Goal: Information Seeking & Learning: Compare options

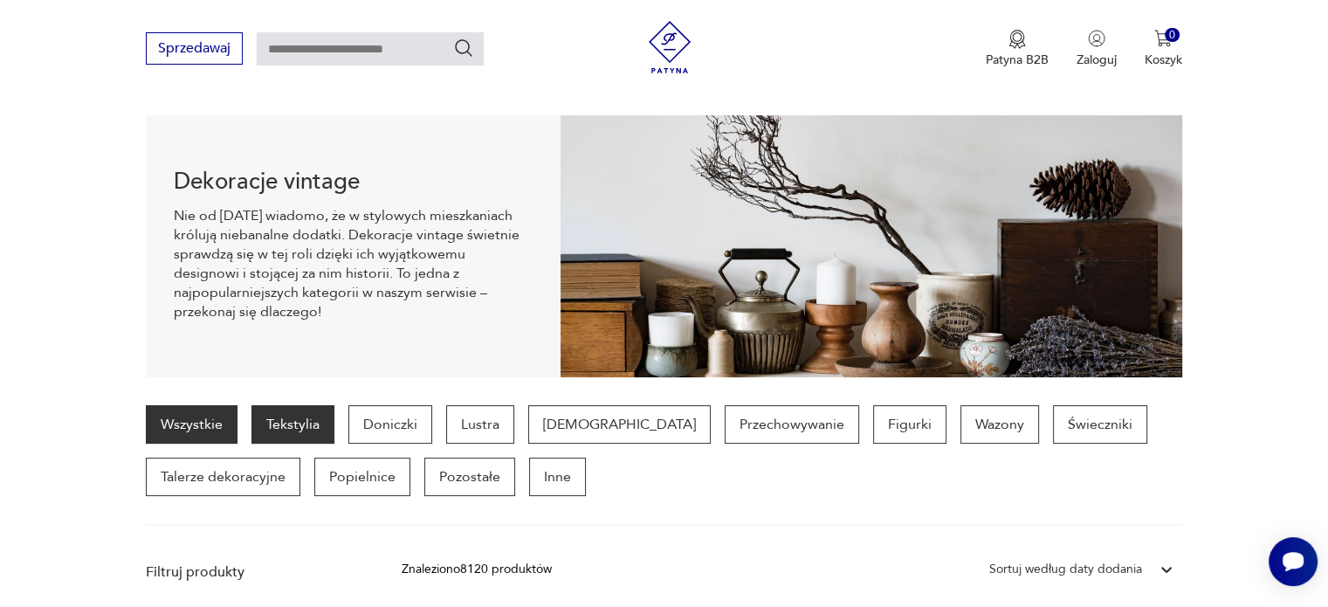
click at [293, 416] on p "Tekstylia" at bounding box center [292, 424] width 83 height 38
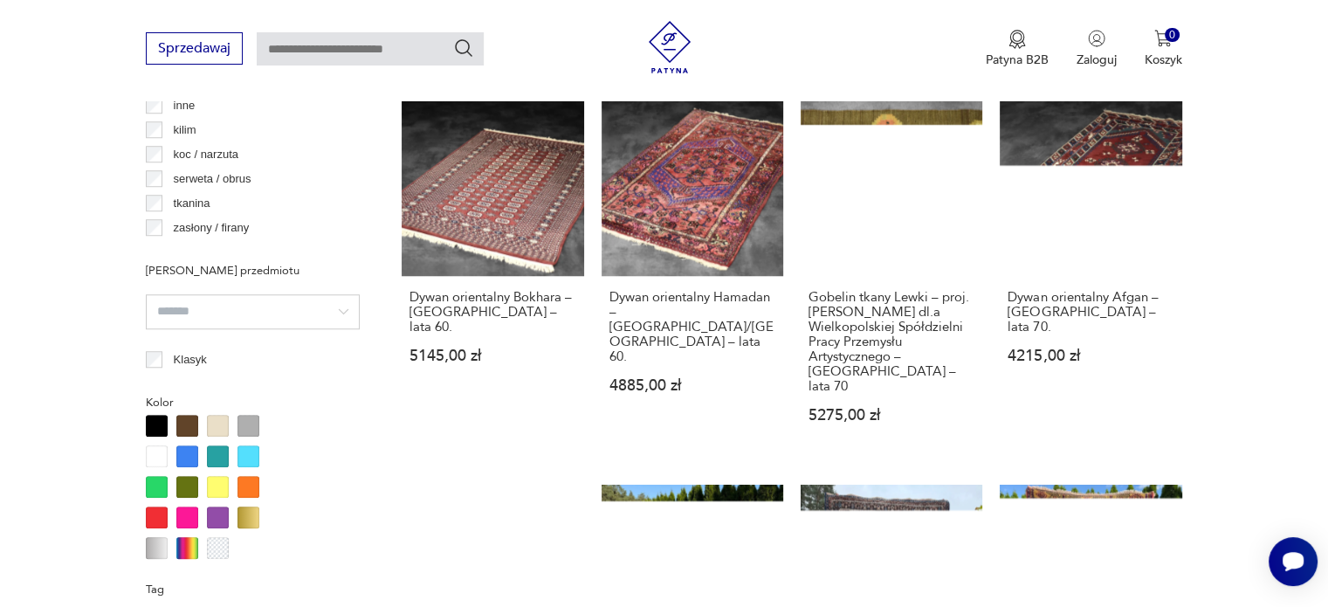
scroll to position [478, 0]
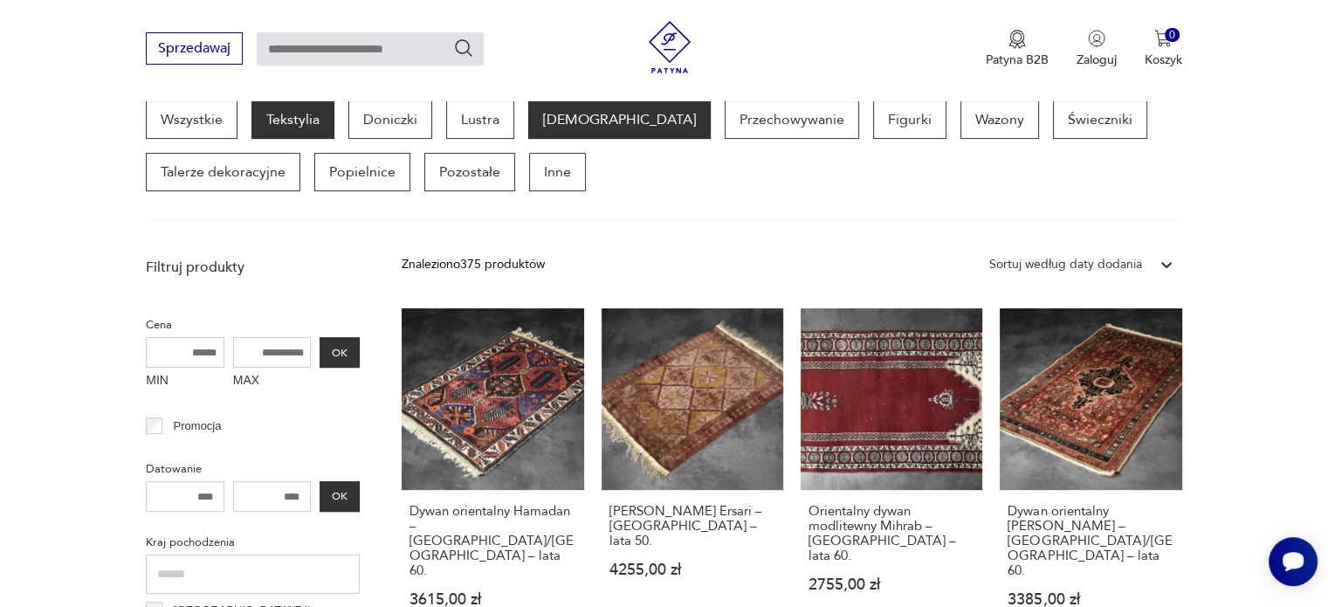
click at [574, 123] on p "[DEMOGRAPHIC_DATA]" at bounding box center [619, 119] width 182 height 38
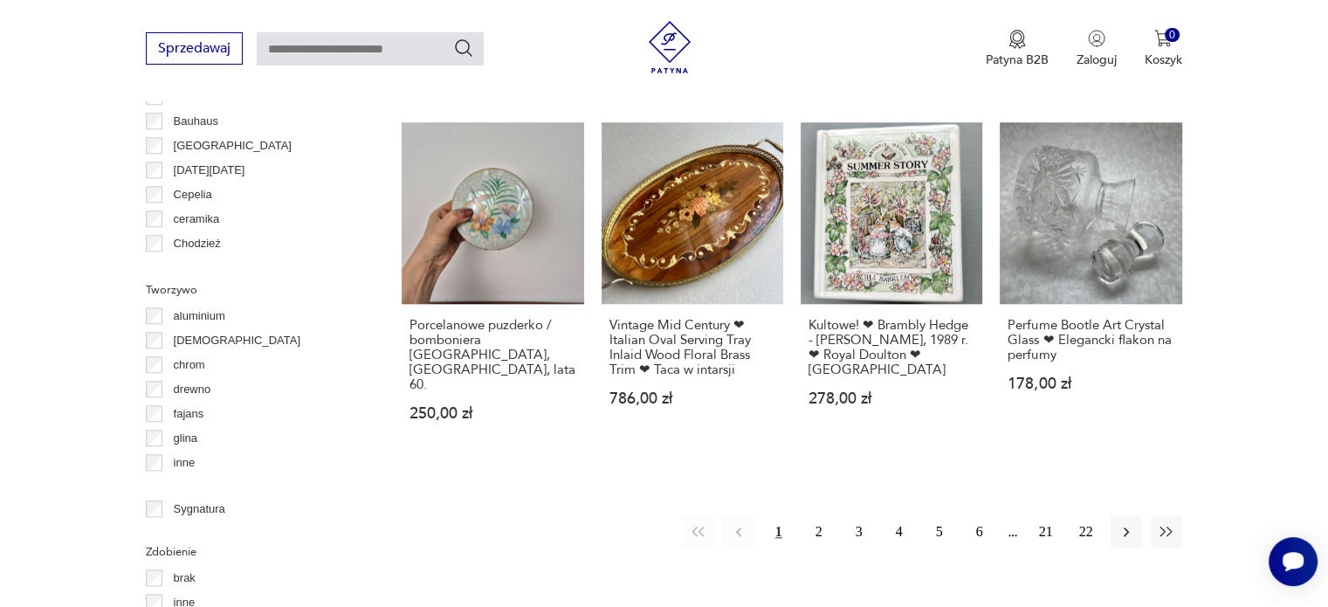
scroll to position [1706, 0]
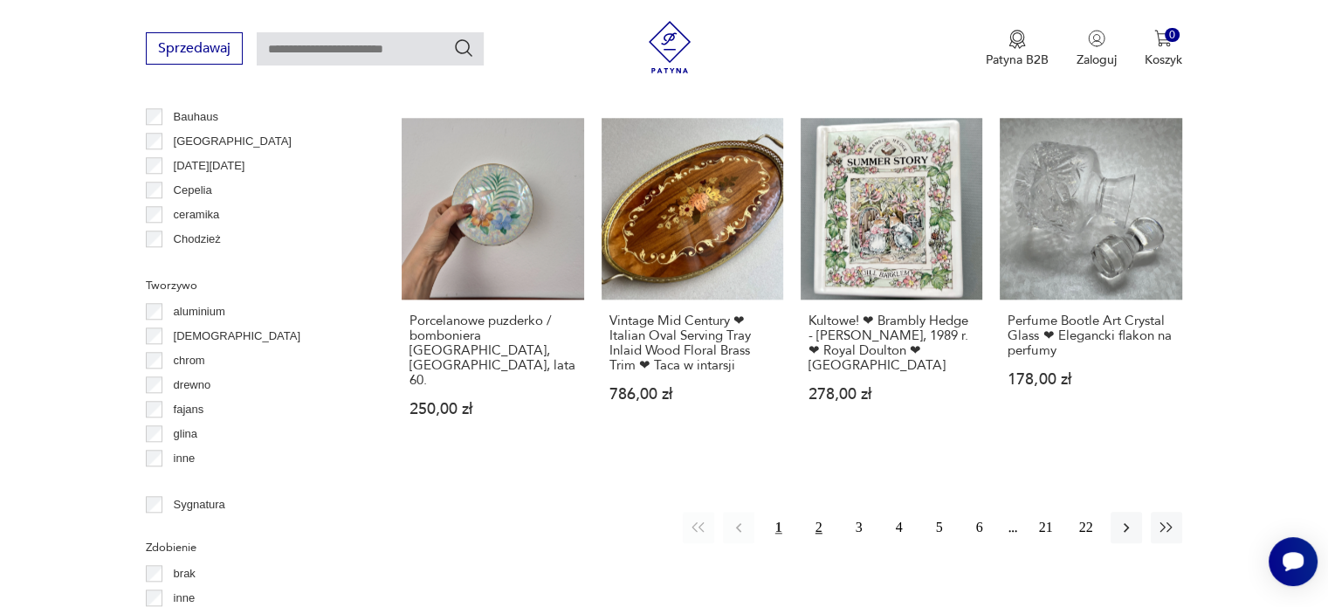
click at [817, 512] on button "2" at bounding box center [818, 527] width 31 height 31
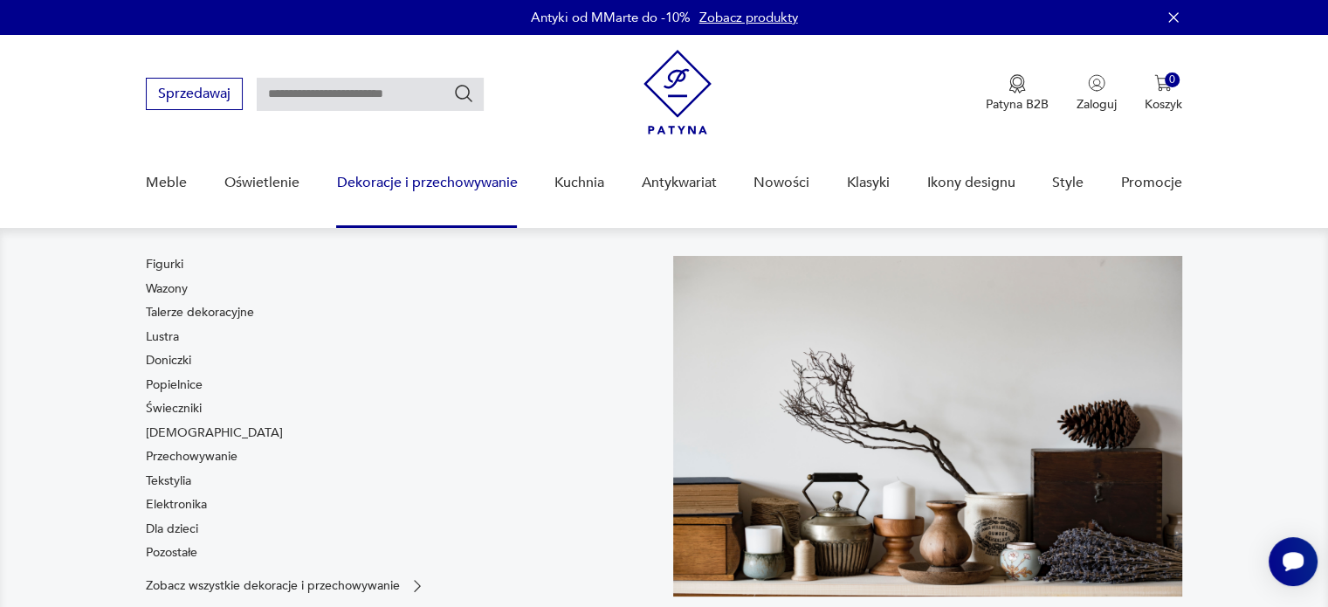
click at [214, 313] on link "Talerze dekoracyjne" at bounding box center [200, 312] width 108 height 17
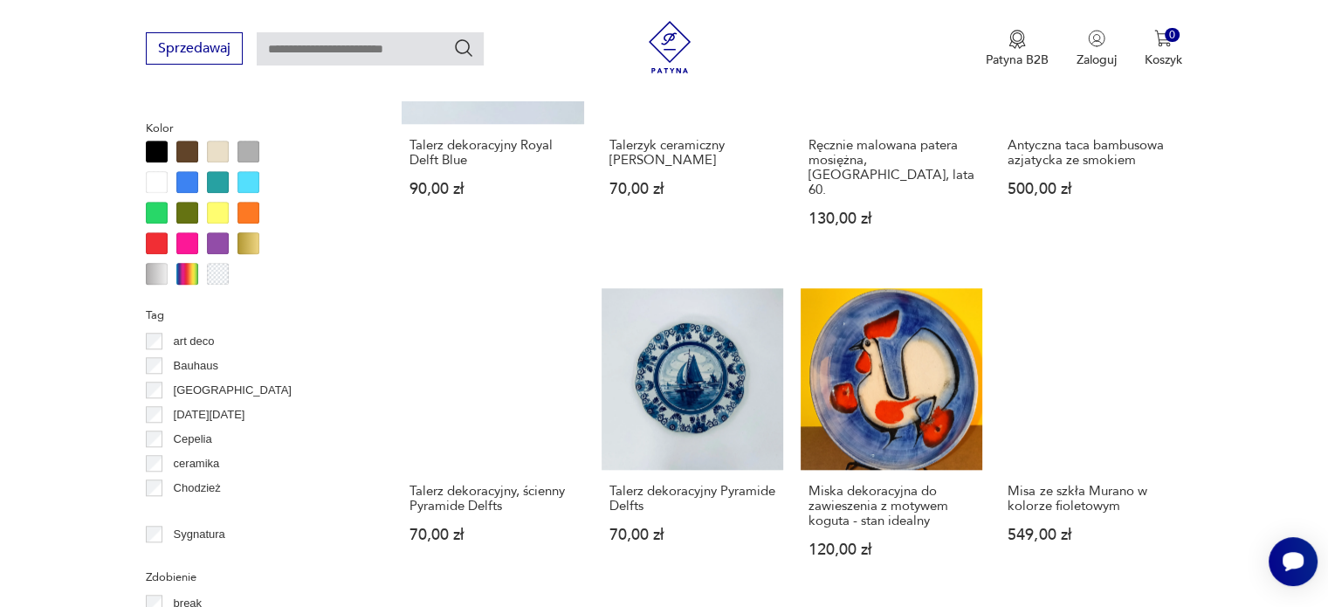
scroll to position [1624, 0]
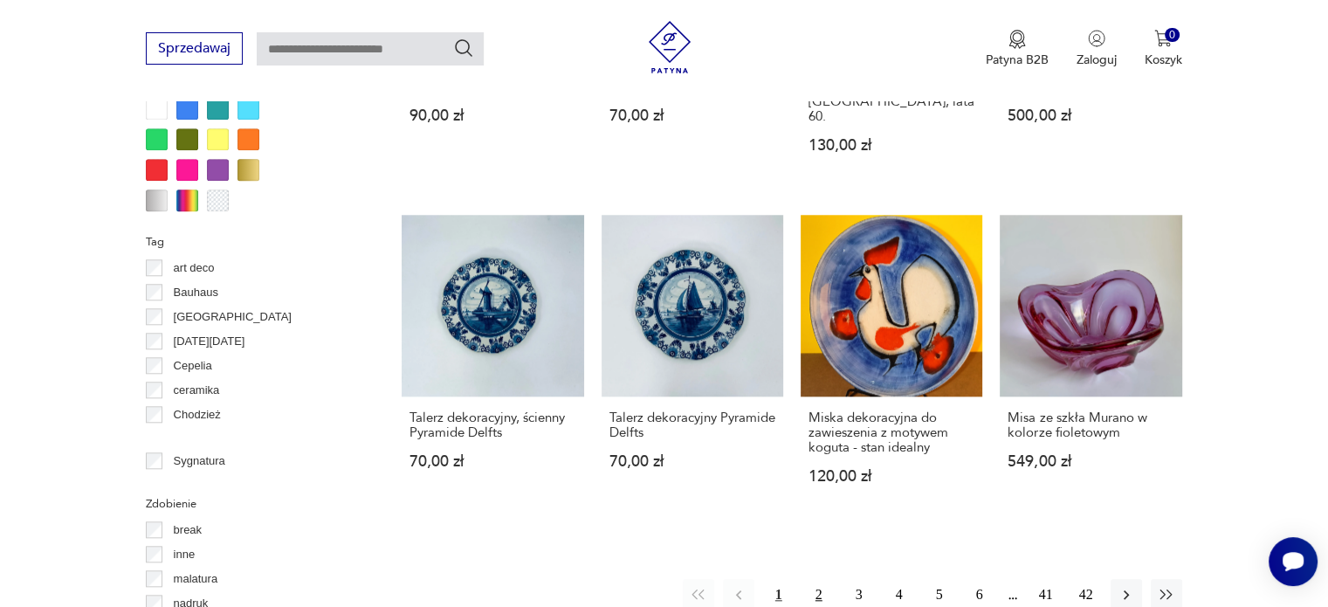
click at [821, 579] on button "2" at bounding box center [818, 594] width 31 height 31
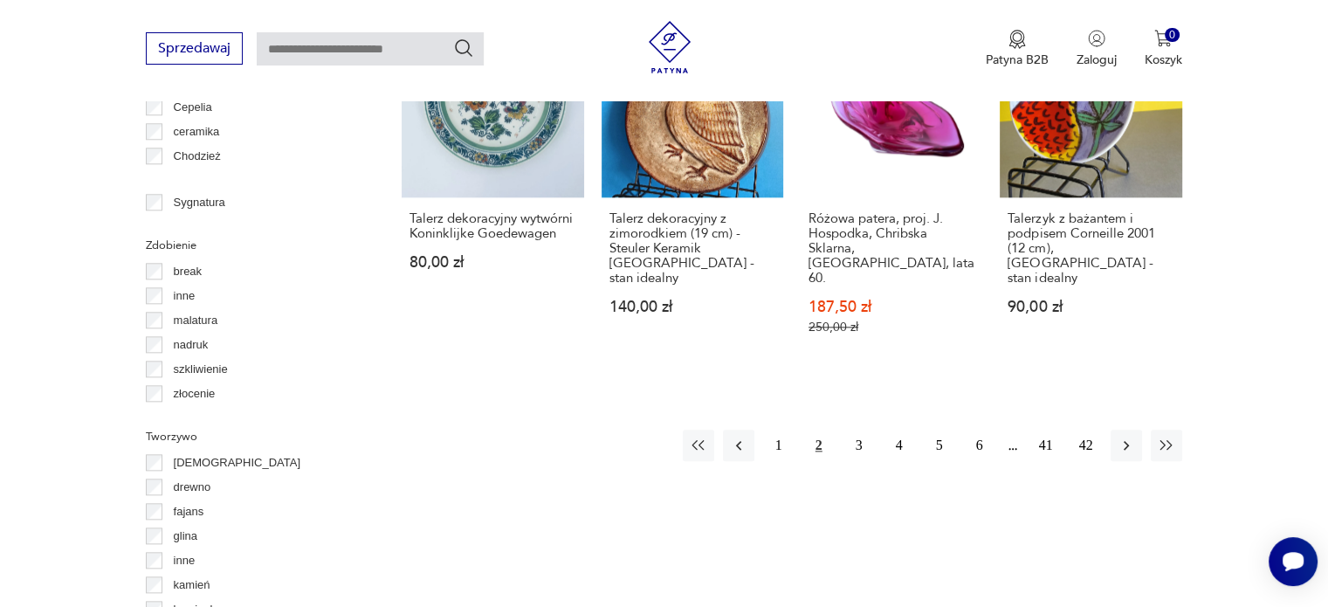
scroll to position [1906, 0]
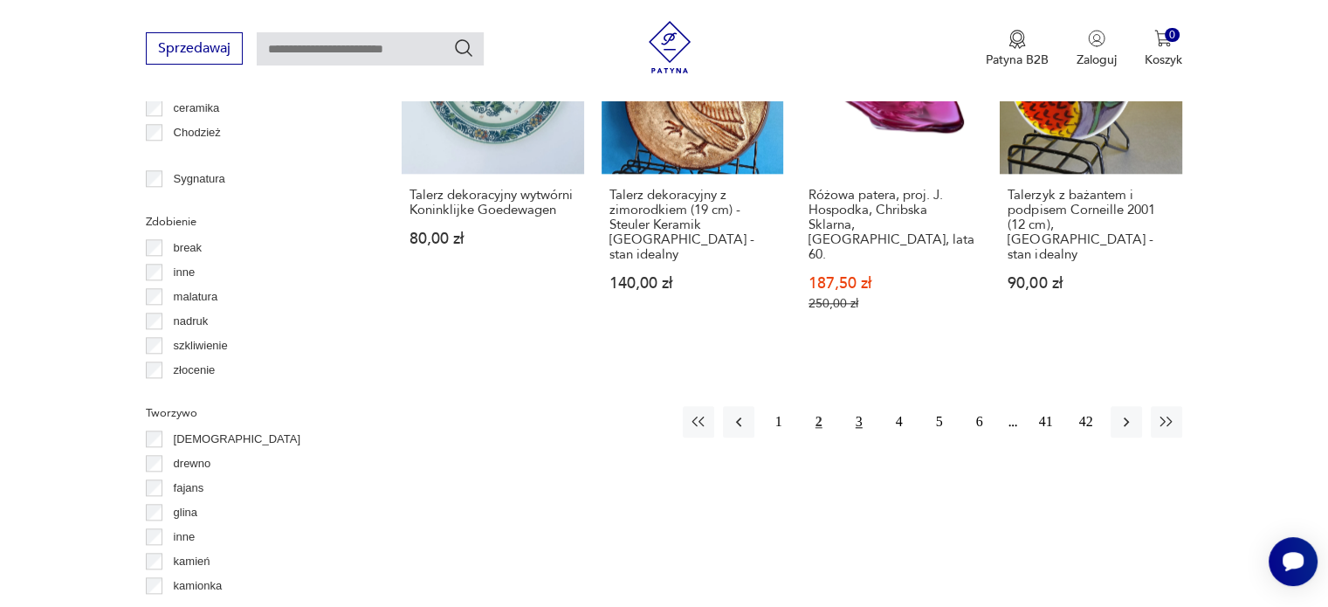
click at [864, 406] on button "3" at bounding box center [858, 421] width 31 height 31
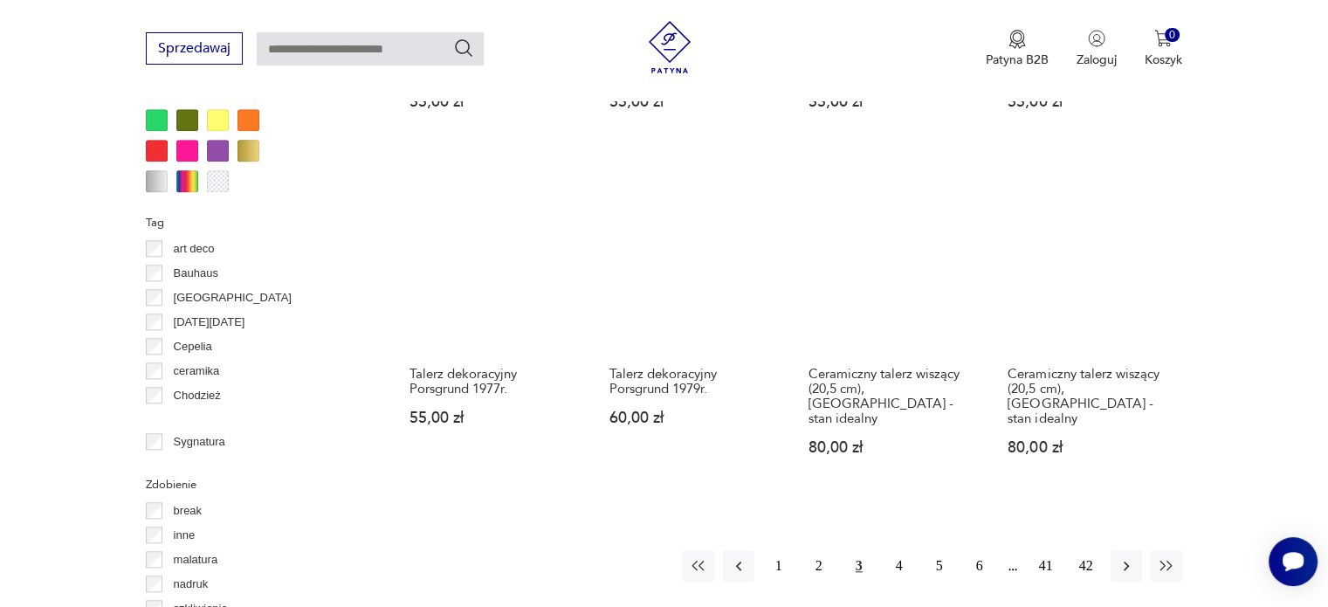
scroll to position [1666, 0]
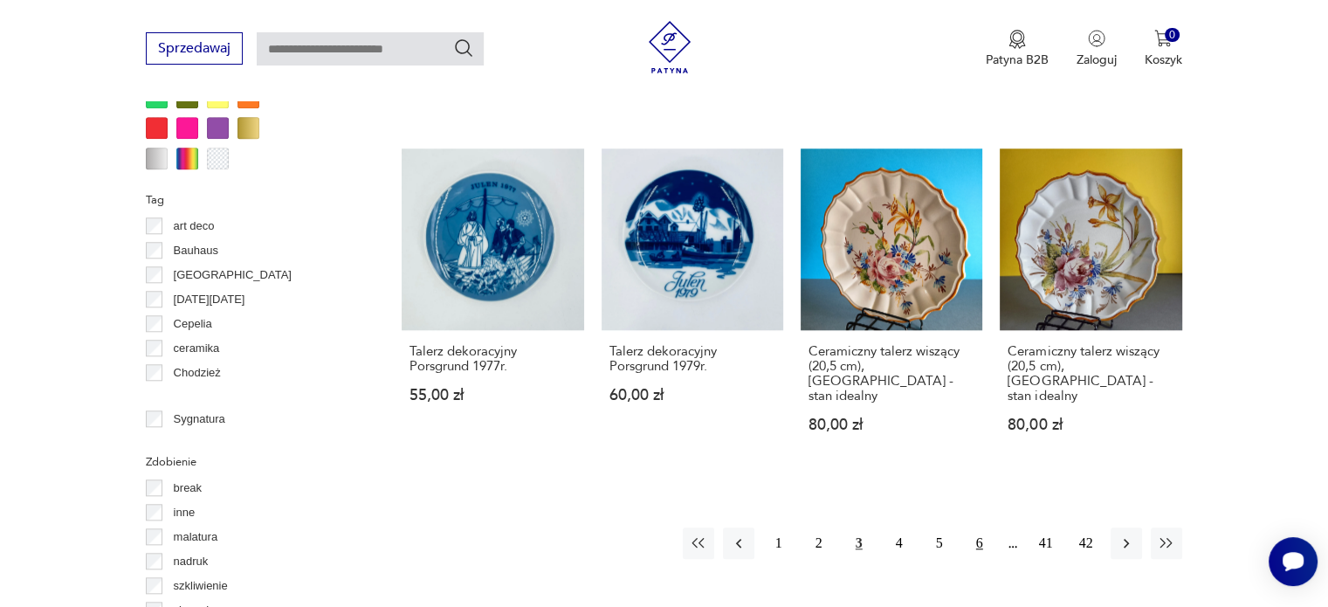
click at [975, 527] on button "6" at bounding box center [979, 542] width 31 height 31
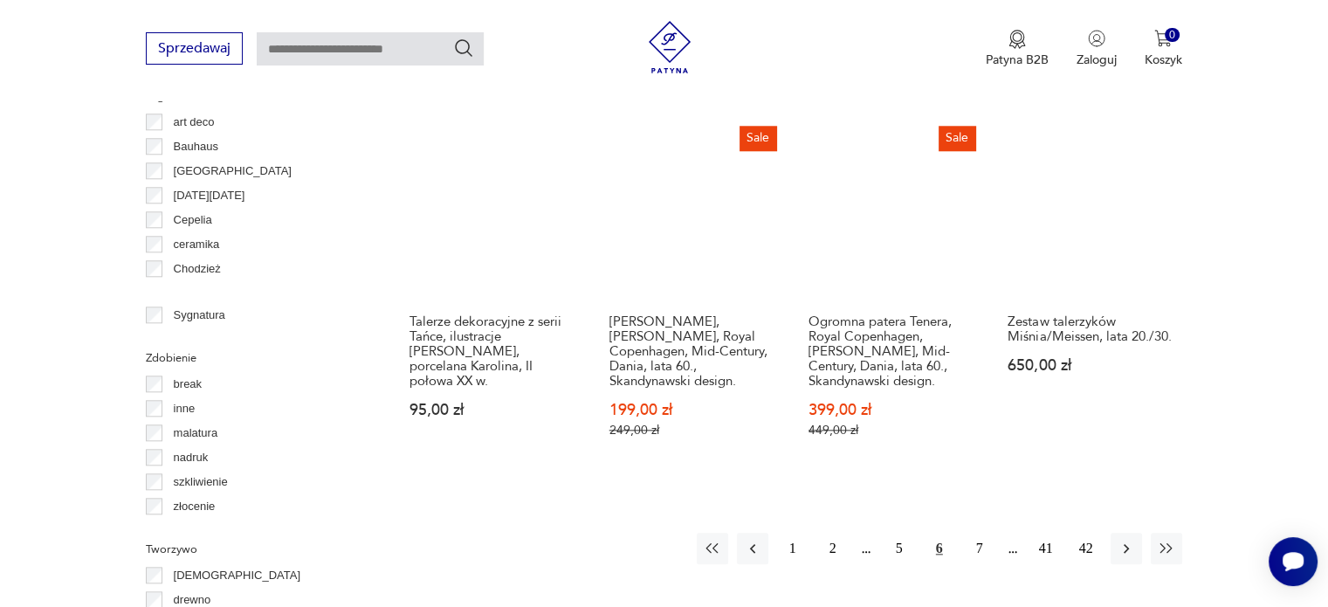
scroll to position [1876, 0]
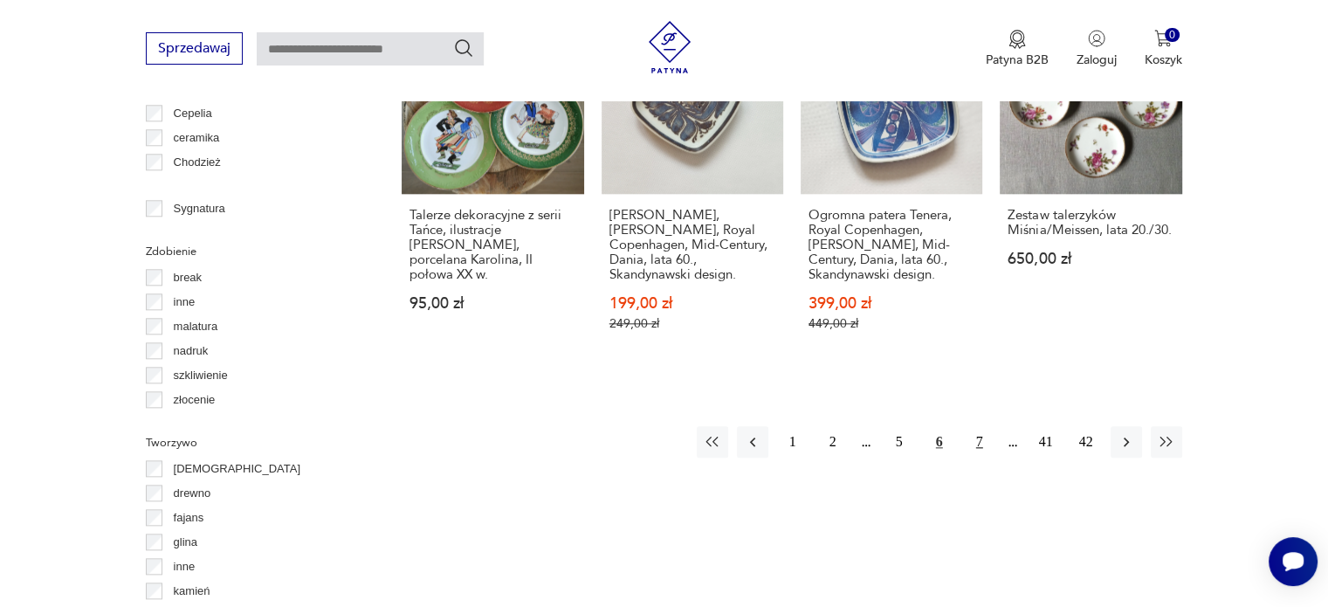
click at [981, 426] on button "7" at bounding box center [979, 441] width 31 height 31
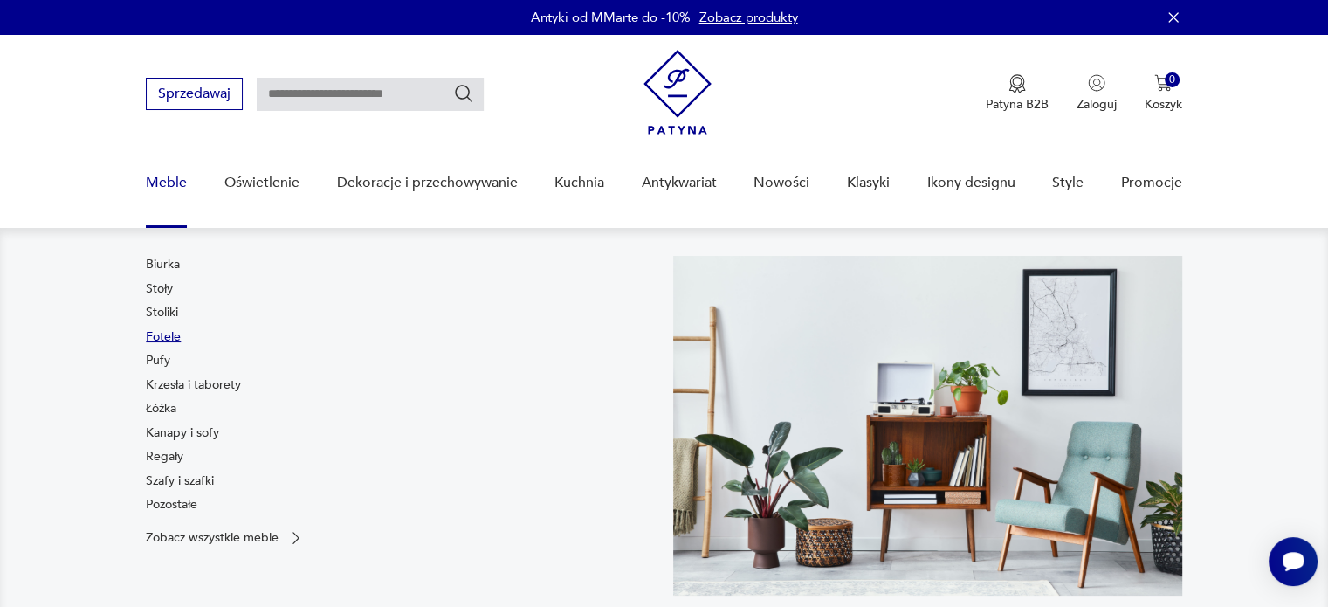
click at [159, 330] on link "Fotele" at bounding box center [163, 336] width 35 height 17
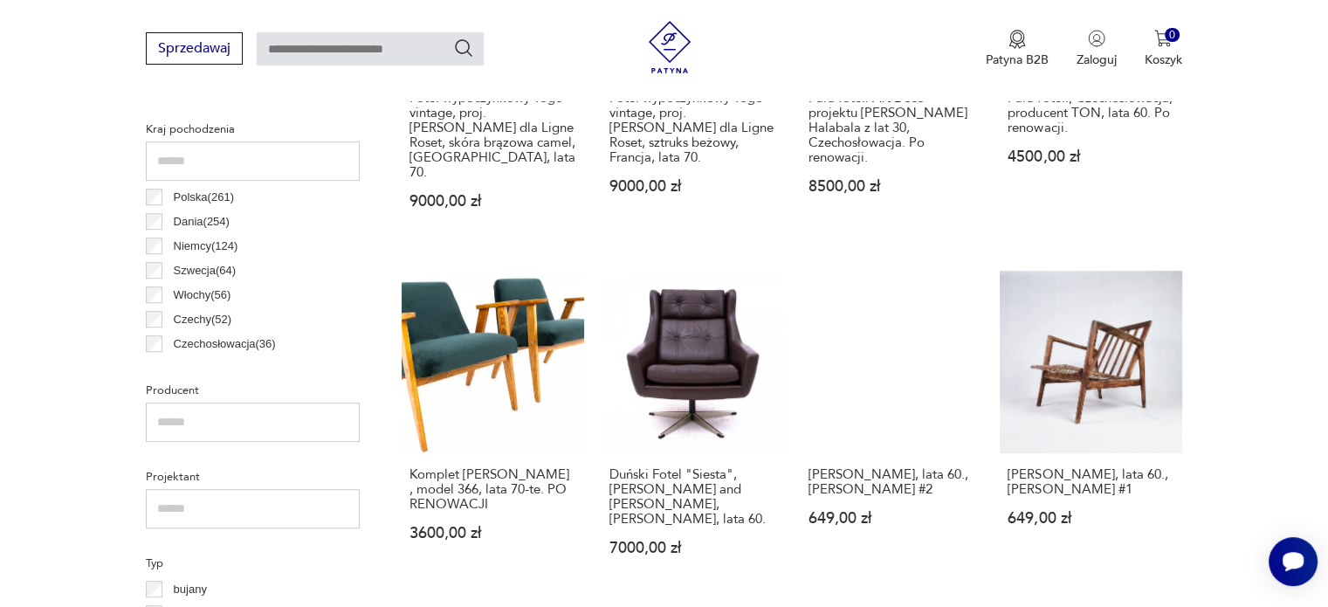
scroll to position [971, 0]
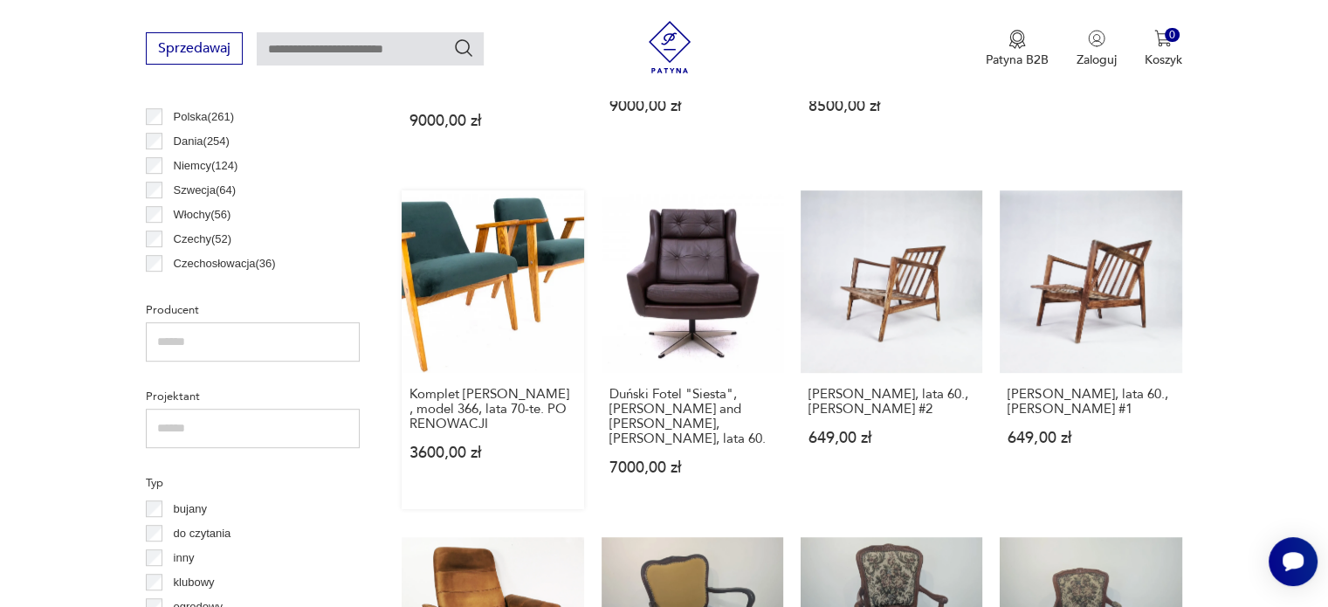
click at [502, 282] on link "Komplet [PERSON_NAME] , model 366, lata 70-te. PO RENOWACJI 3600,00 zł" at bounding box center [493, 349] width 182 height 318
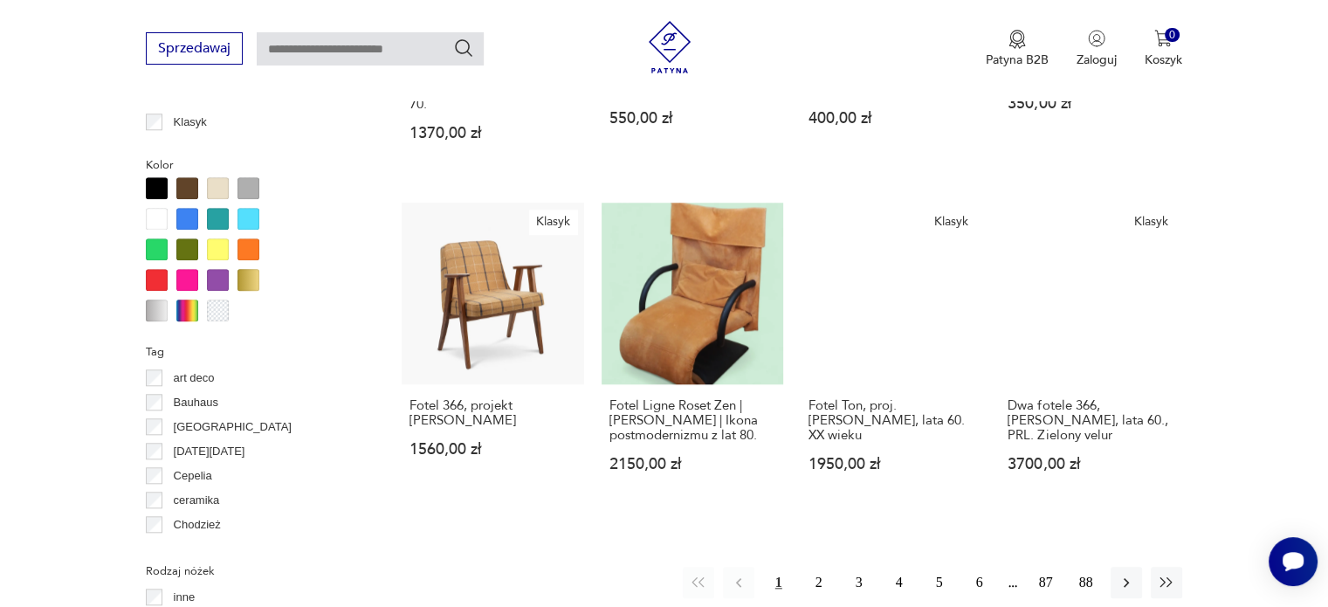
scroll to position [1693, 0]
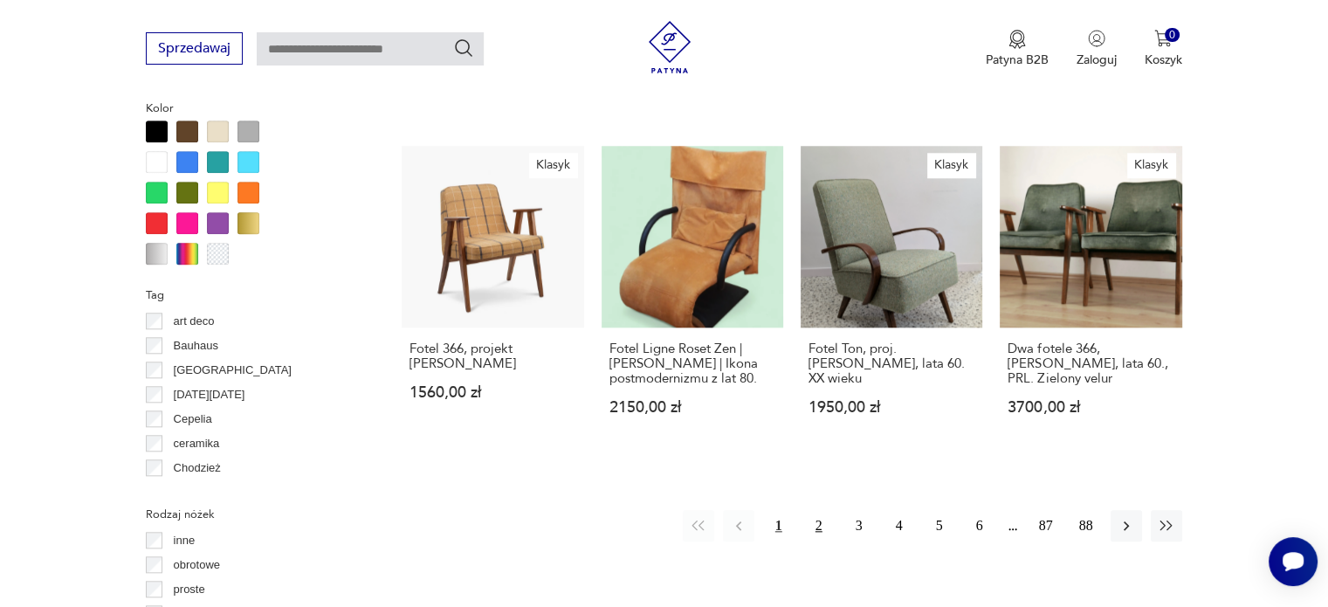
click at [815, 510] on button "2" at bounding box center [818, 525] width 31 height 31
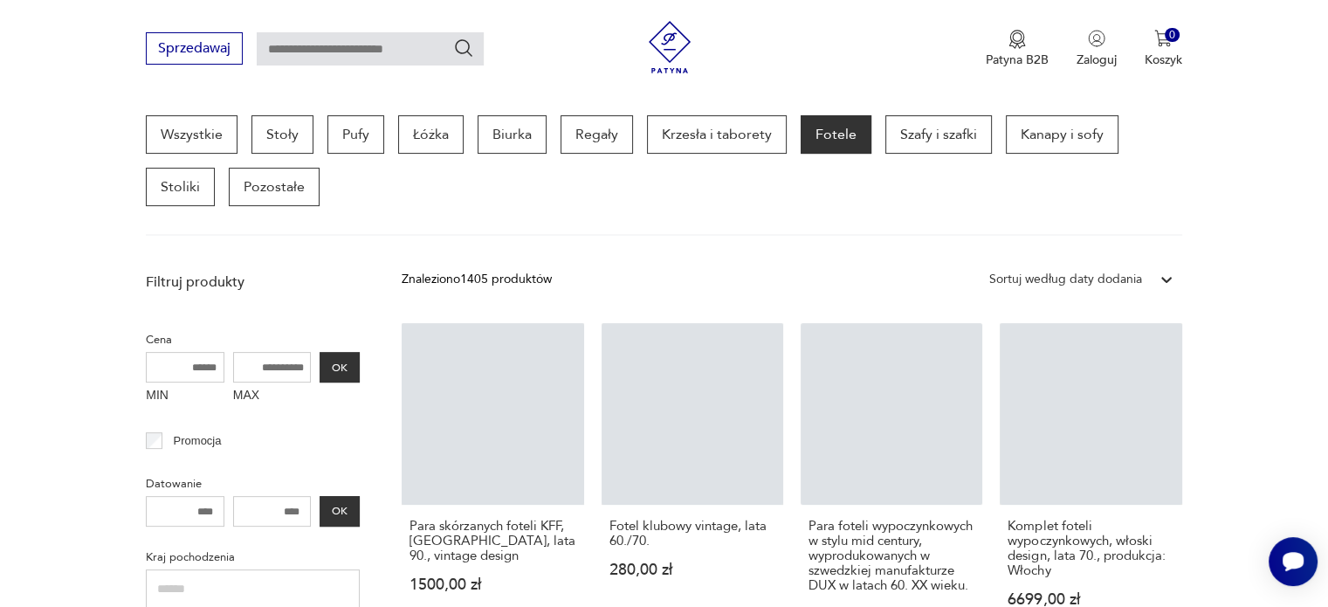
click at [815, 474] on link "Para foteli wypoczynkowych w stylu mid century, wyprodukowanych w szwedzkiej ma…" at bounding box center [892, 489] width 182 height 333
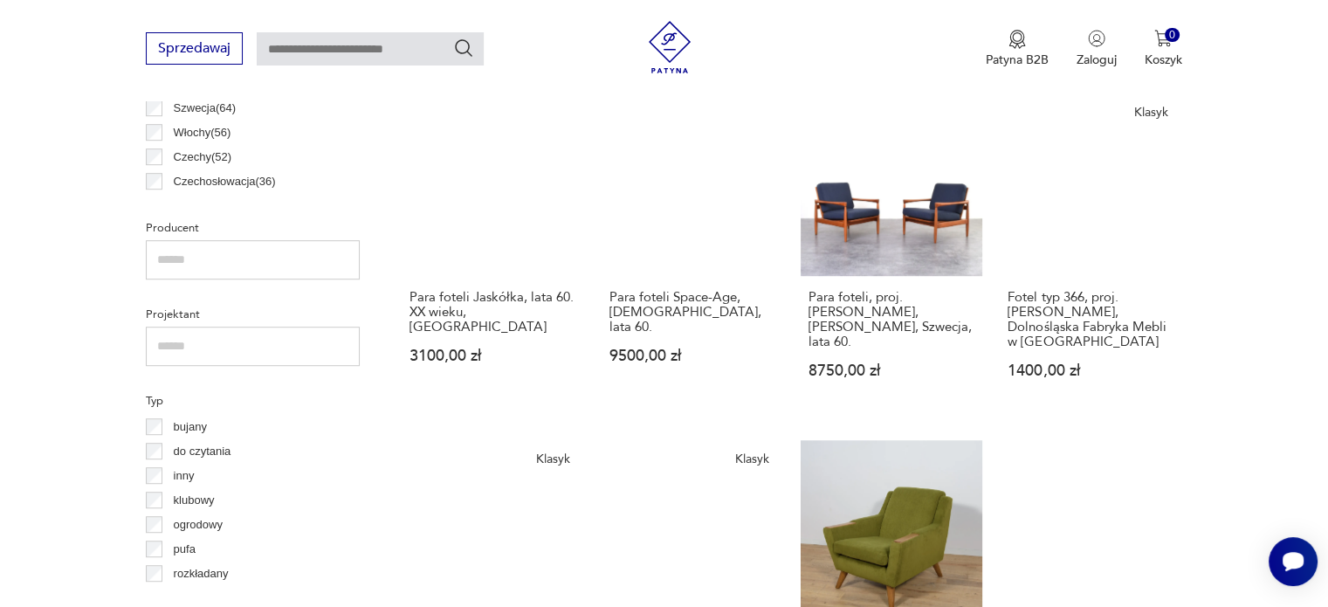
scroll to position [1055, 0]
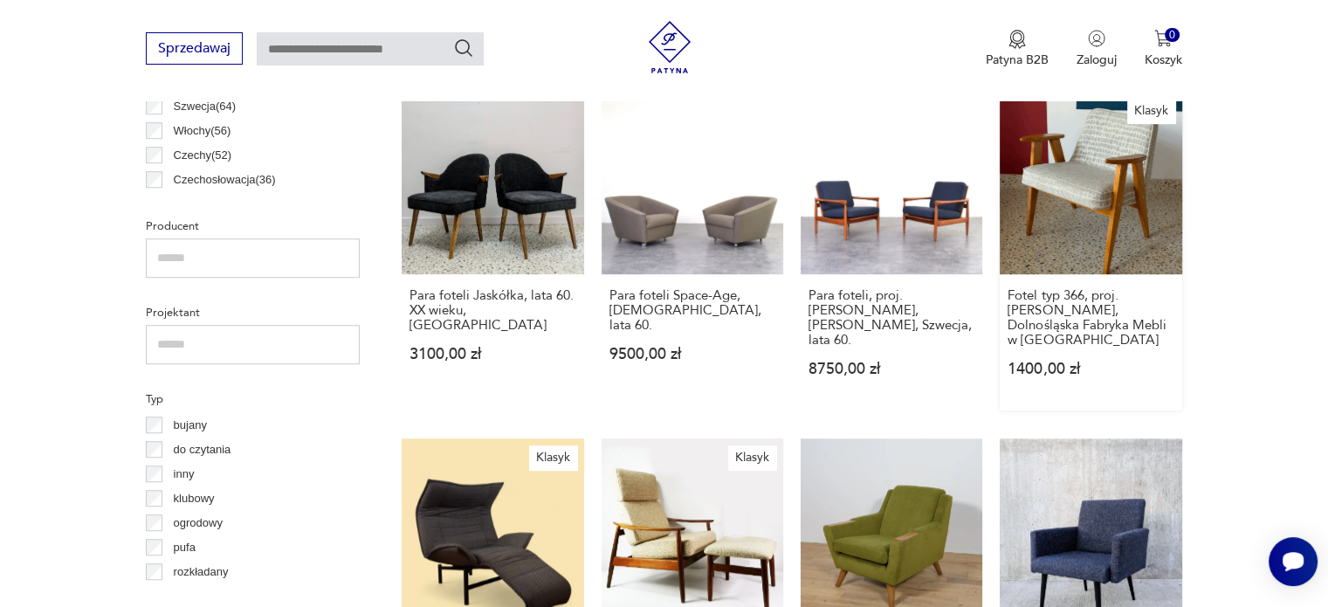
click at [1105, 161] on link "Klasyk Fotel typ 366, proj. [PERSON_NAME], Dolnośląska Fabryka Mebli w [GEOGRAP…" at bounding box center [1091, 251] width 182 height 318
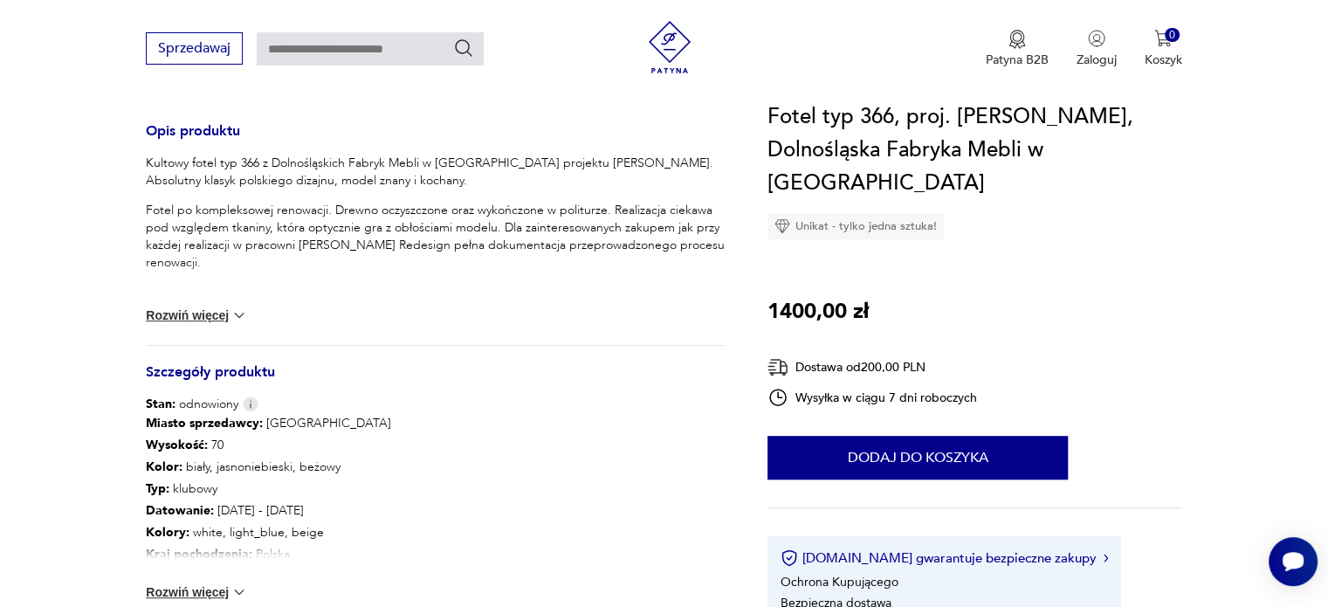
scroll to position [699, 0]
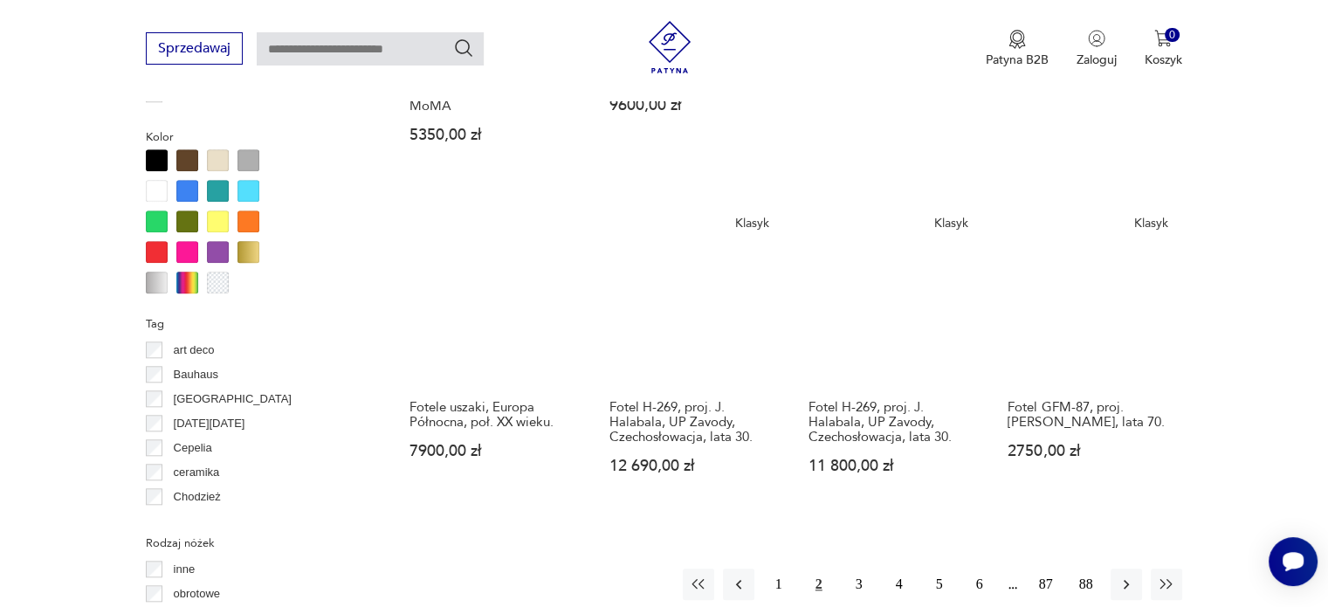
scroll to position [1820, 0]
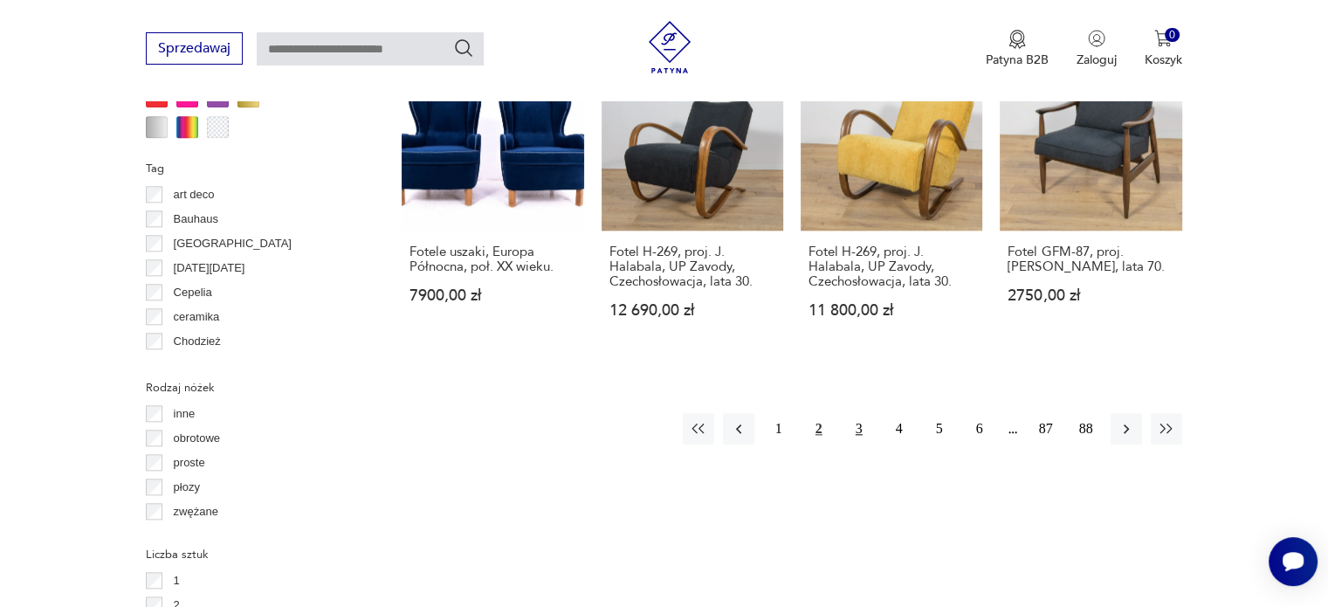
click at [859, 416] on button "3" at bounding box center [858, 428] width 31 height 31
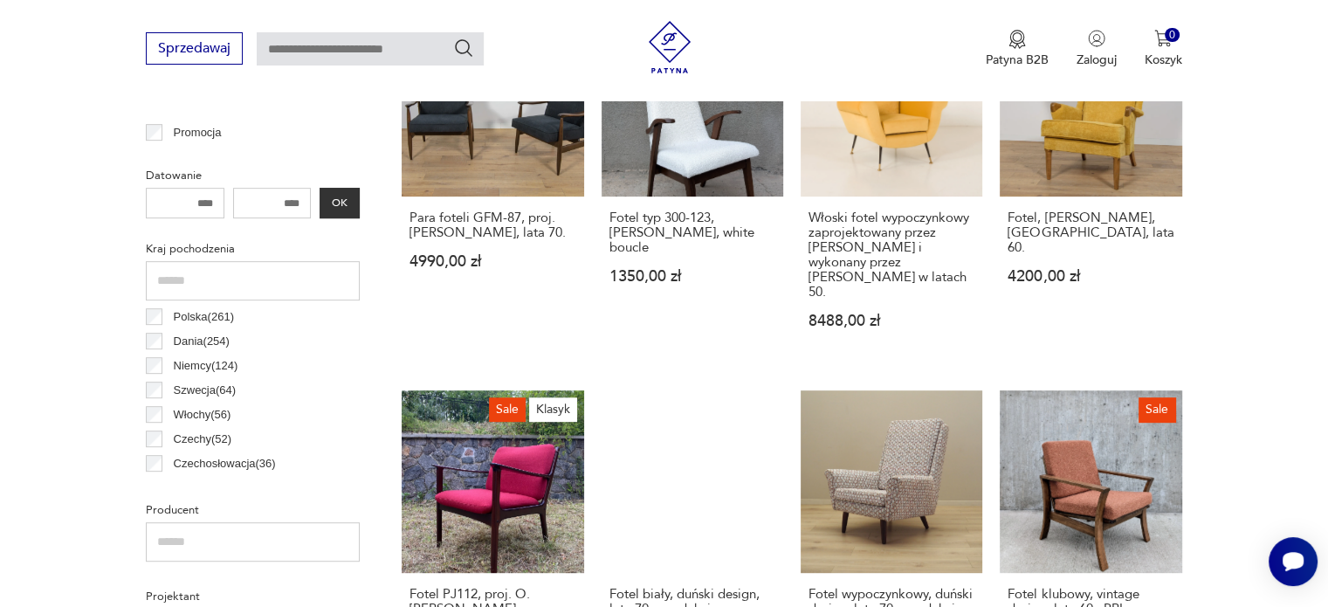
scroll to position [463, 0]
